Goal: Transaction & Acquisition: Purchase product/service

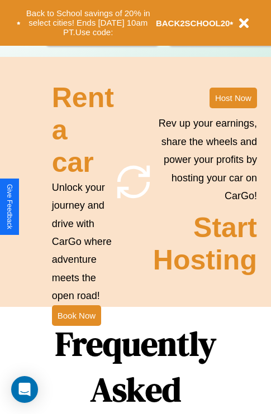
scroll to position [1088, 0]
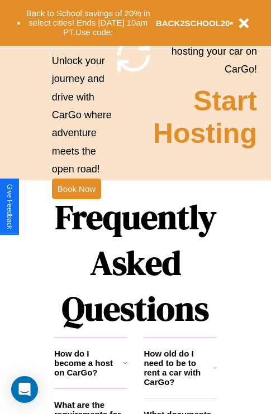
click at [76, 207] on h1 "Frequently Asked Questions" at bounding box center [135, 263] width 163 height 149
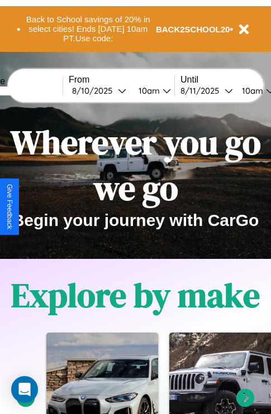
scroll to position [0, 0]
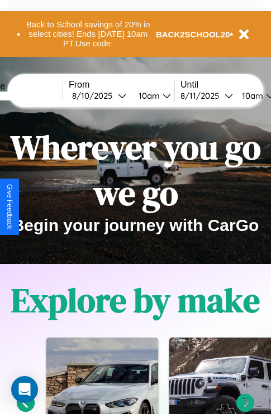
click at [37, 96] on input "text" at bounding box center [21, 96] width 84 height 9
type input "**********"
click at [113, 96] on div "[DATE]" at bounding box center [95, 95] width 46 height 11
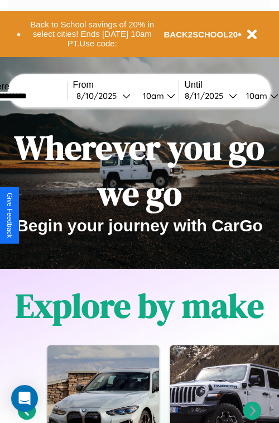
select select "*"
select select "****"
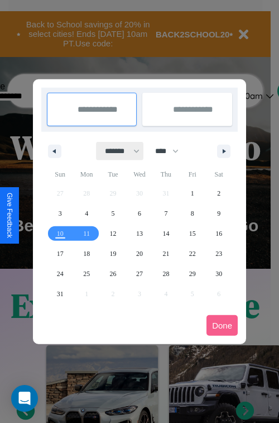
click at [117, 151] on select "******* ******** ***** ***** *** **** **** ****** ********* ******* ******** **…" at bounding box center [120, 151] width 47 height 18
select select "*"
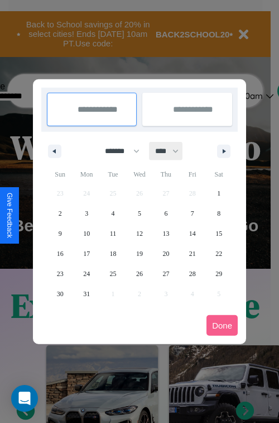
click at [172, 151] on select "**** **** **** **** **** **** **** **** **** **** **** **** **** **** **** ****…" at bounding box center [167, 151] width 34 height 18
select select "****"
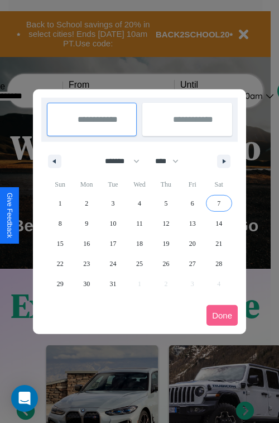
click at [219, 203] on span "7" at bounding box center [218, 203] width 3 height 20
type input "**********"
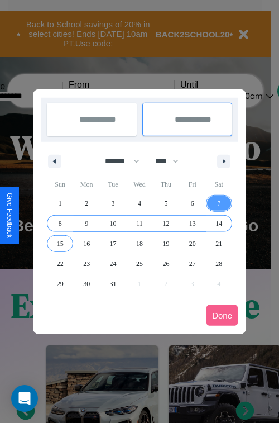
click at [60, 243] on span "15" at bounding box center [60, 243] width 7 height 20
type input "**********"
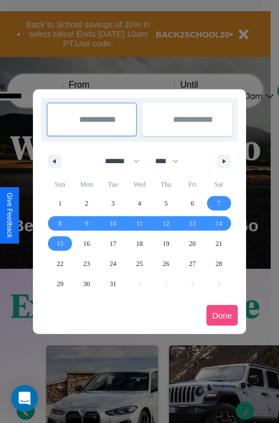
click at [222, 315] on button "Done" at bounding box center [222, 315] width 31 height 21
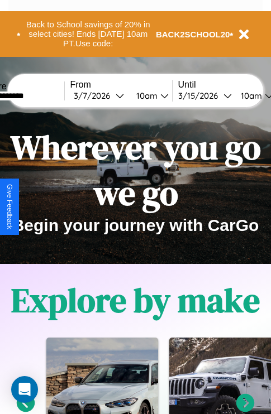
click at [159, 96] on div "10am" at bounding box center [146, 95] width 30 height 11
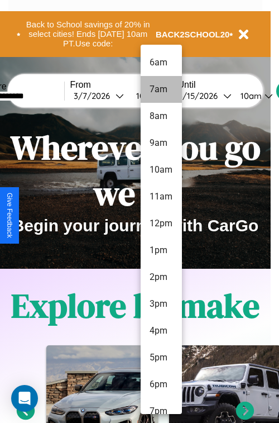
click at [161, 89] on li "7am" at bounding box center [161, 89] width 41 height 27
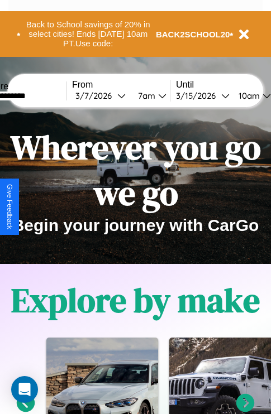
click at [261, 96] on div "10am" at bounding box center [248, 95] width 30 height 11
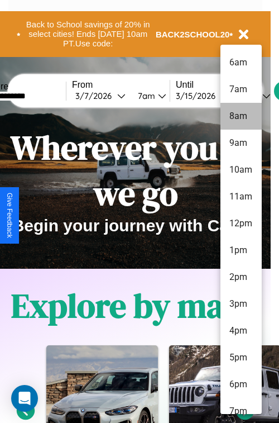
click at [241, 116] on li "8am" at bounding box center [241, 116] width 41 height 27
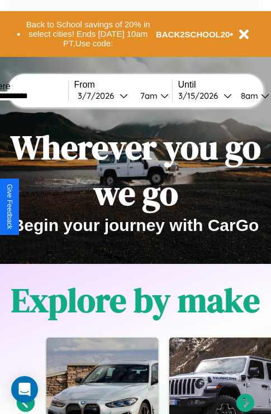
scroll to position [0, 36]
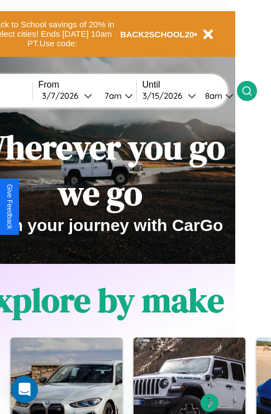
click at [252, 90] on icon at bounding box center [246, 90] width 11 height 11
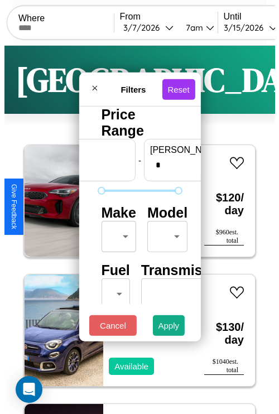
scroll to position [0, 69]
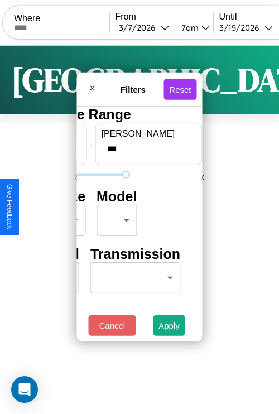
type input "***"
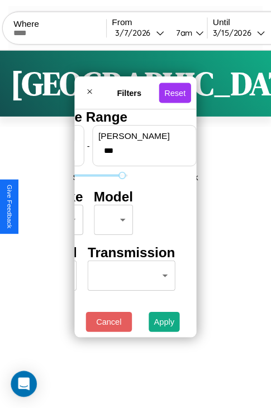
scroll to position [0, 0]
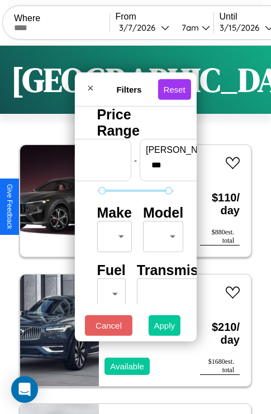
type input "**"
click at [165, 328] on button "Apply" at bounding box center [165, 326] width 32 height 21
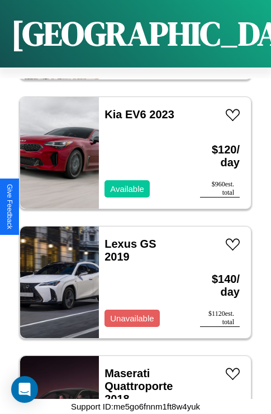
scroll to position [3670, 0]
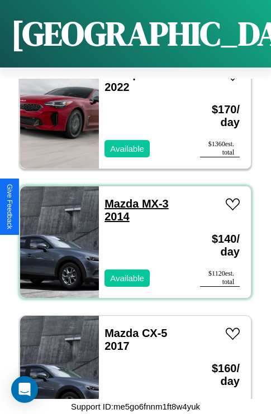
click at [118, 198] on link "Mazda MX-3 2014" at bounding box center [136, 210] width 64 height 25
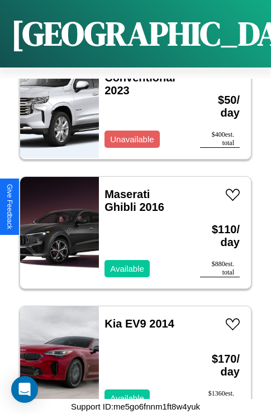
scroll to position [5355, 0]
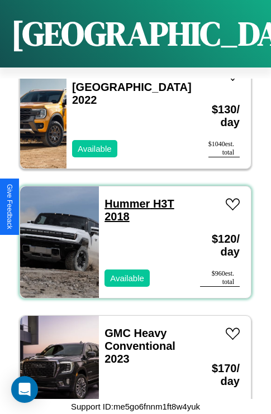
click at [123, 198] on link "Hummer H3T 2018" at bounding box center [139, 210] width 70 height 25
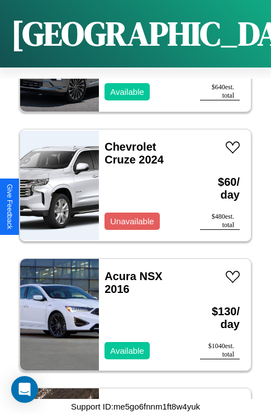
scroll to position [6651, 0]
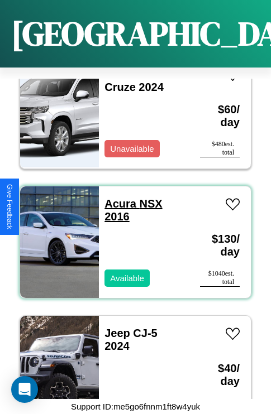
click at [117, 198] on link "Acura NSX 2016" at bounding box center [133, 210] width 58 height 25
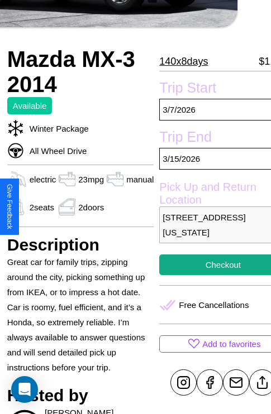
scroll to position [293, 45]
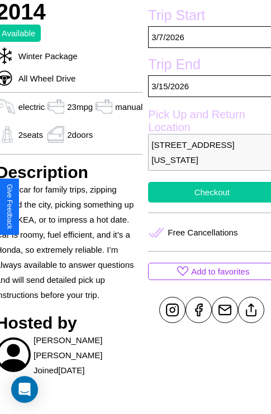
click at [207, 203] on button "Checkout" at bounding box center [211, 192] width 127 height 21
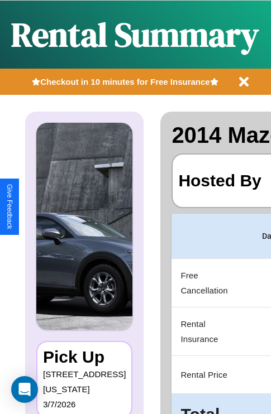
scroll to position [59, 0]
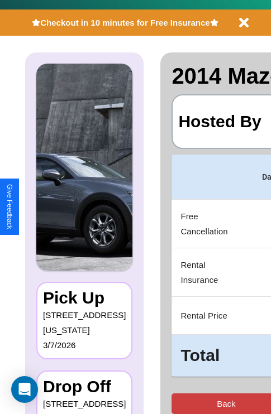
click at [182, 404] on button "Back" at bounding box center [225, 404] width 109 height 21
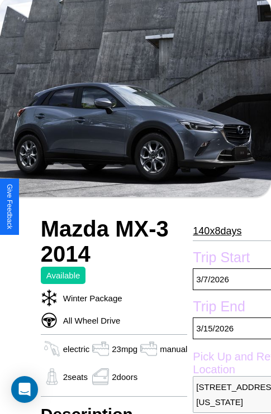
scroll to position [74, 0]
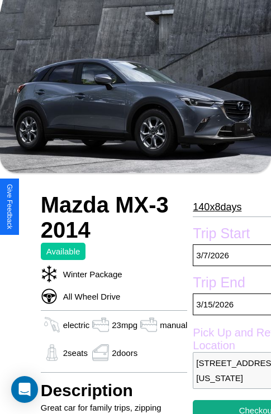
click at [217, 207] on p "140 x 8 days" at bounding box center [217, 207] width 49 height 18
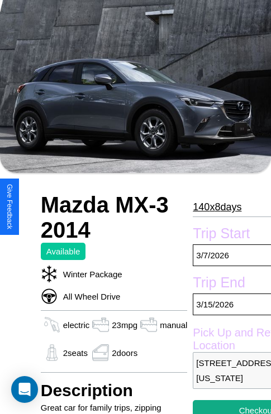
click at [217, 207] on p "140 x 8 days" at bounding box center [217, 207] width 49 height 18
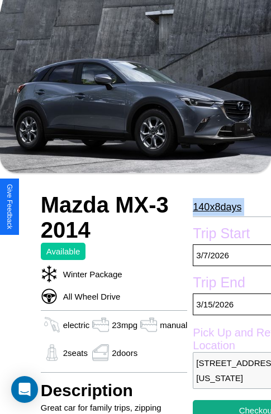
click at [217, 207] on p "140 x 8 days" at bounding box center [217, 207] width 49 height 18
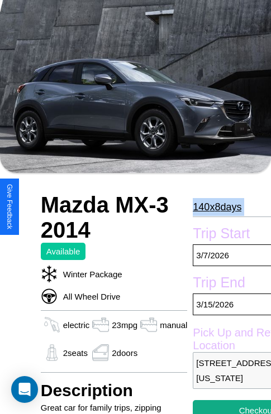
click at [217, 207] on p "140 x 8 days" at bounding box center [217, 207] width 49 height 18
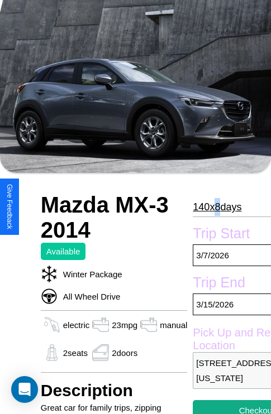
click at [217, 207] on p "140 x 8 days" at bounding box center [217, 207] width 49 height 18
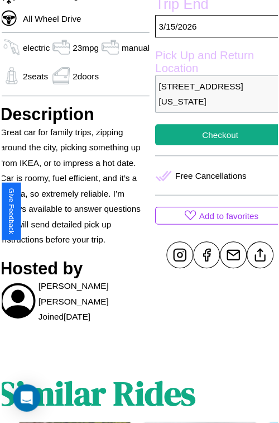
scroll to position [372, 45]
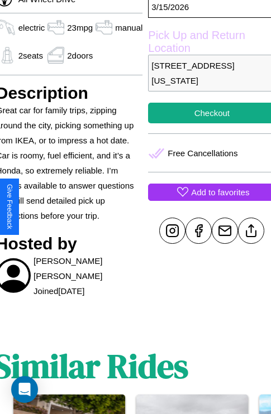
click at [207, 200] on p "Add to favorites" at bounding box center [220, 192] width 58 height 15
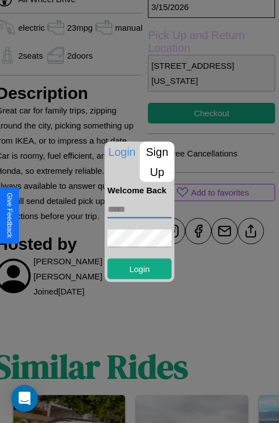
click at [140, 209] on input "text" at bounding box center [140, 209] width 64 height 18
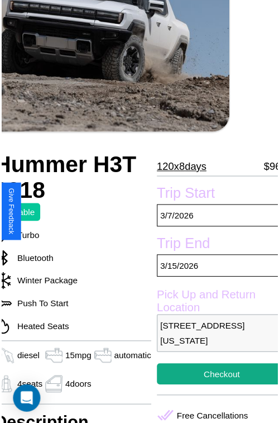
scroll to position [123, 49]
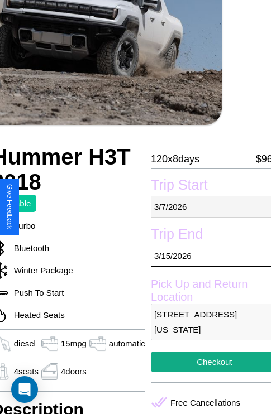
click at [207, 207] on p "[DATE]" at bounding box center [214, 207] width 127 height 22
select select "*"
select select "****"
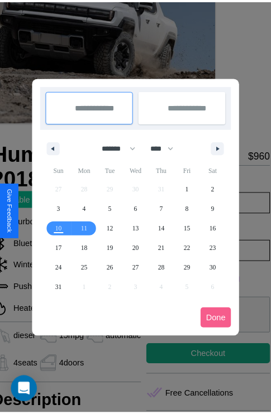
scroll to position [0, 49]
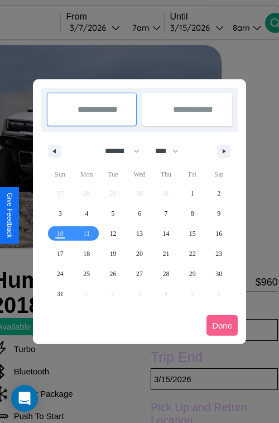
click at [111, 27] on div at bounding box center [139, 211] width 279 height 423
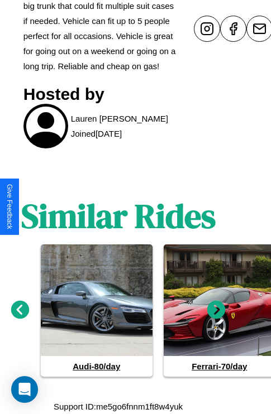
scroll to position [589, 17]
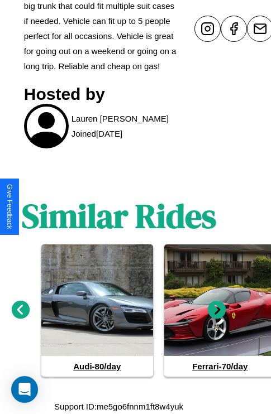
click at [217, 311] on icon at bounding box center [217, 310] width 18 height 18
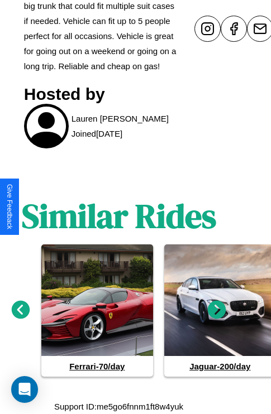
click at [217, 311] on icon at bounding box center [217, 310] width 18 height 18
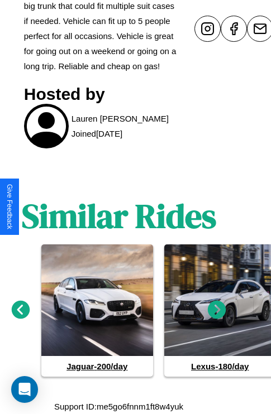
click at [217, 311] on icon at bounding box center [217, 310] width 18 height 18
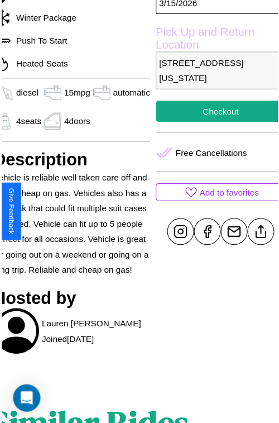
scroll to position [373, 49]
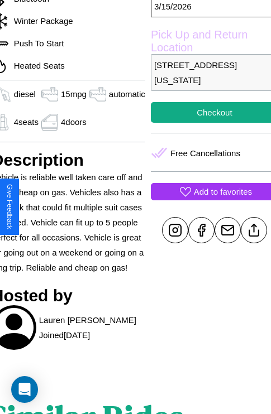
click at [207, 199] on p "Add to favorites" at bounding box center [223, 191] width 58 height 15
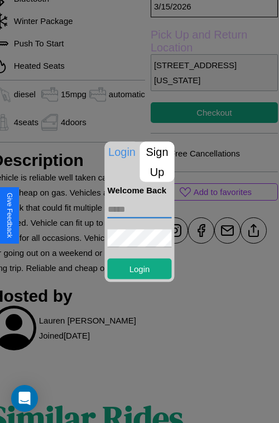
click at [140, 209] on input "text" at bounding box center [140, 209] width 64 height 18
type input "**********"
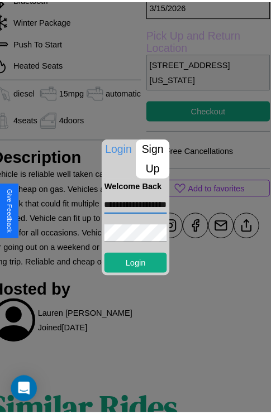
scroll to position [0, 0]
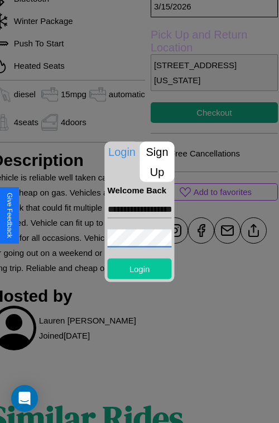
click at [140, 268] on button "Login" at bounding box center [140, 268] width 64 height 21
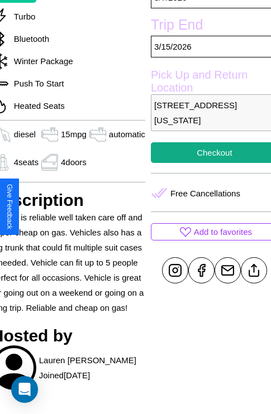
scroll to position [293, 49]
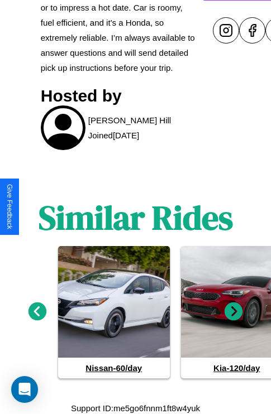
scroll to position [567, 0]
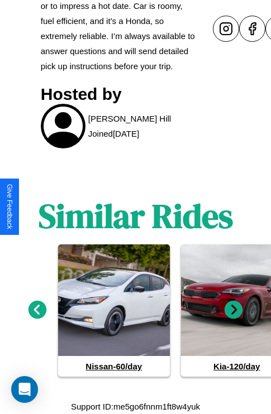
click at [233, 311] on icon at bounding box center [234, 310] width 18 height 18
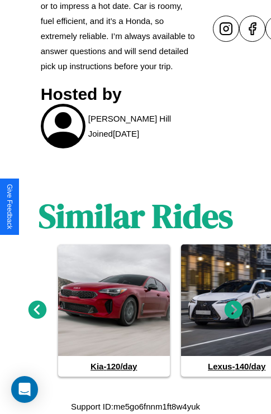
click at [37, 311] on icon at bounding box center [37, 310] width 18 height 18
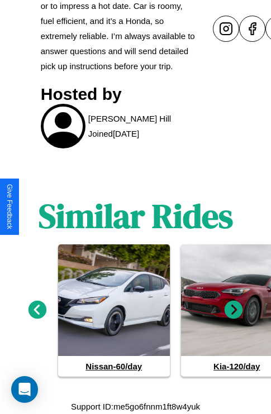
click at [233, 311] on icon at bounding box center [234, 310] width 18 height 18
